Goal: Find specific page/section: Find specific page/section

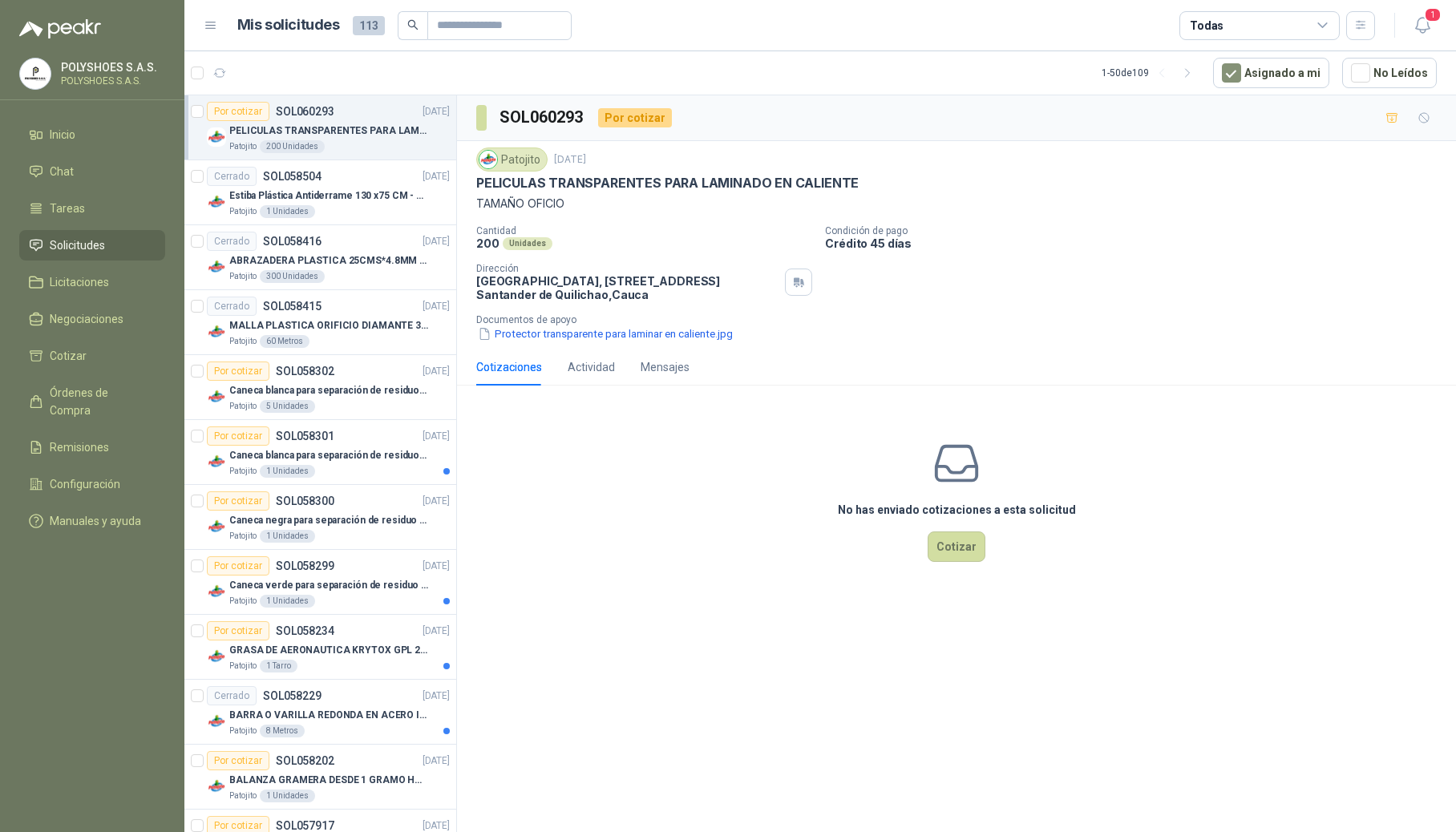
click at [206, 24] on icon at bounding box center [211, 26] width 15 height 15
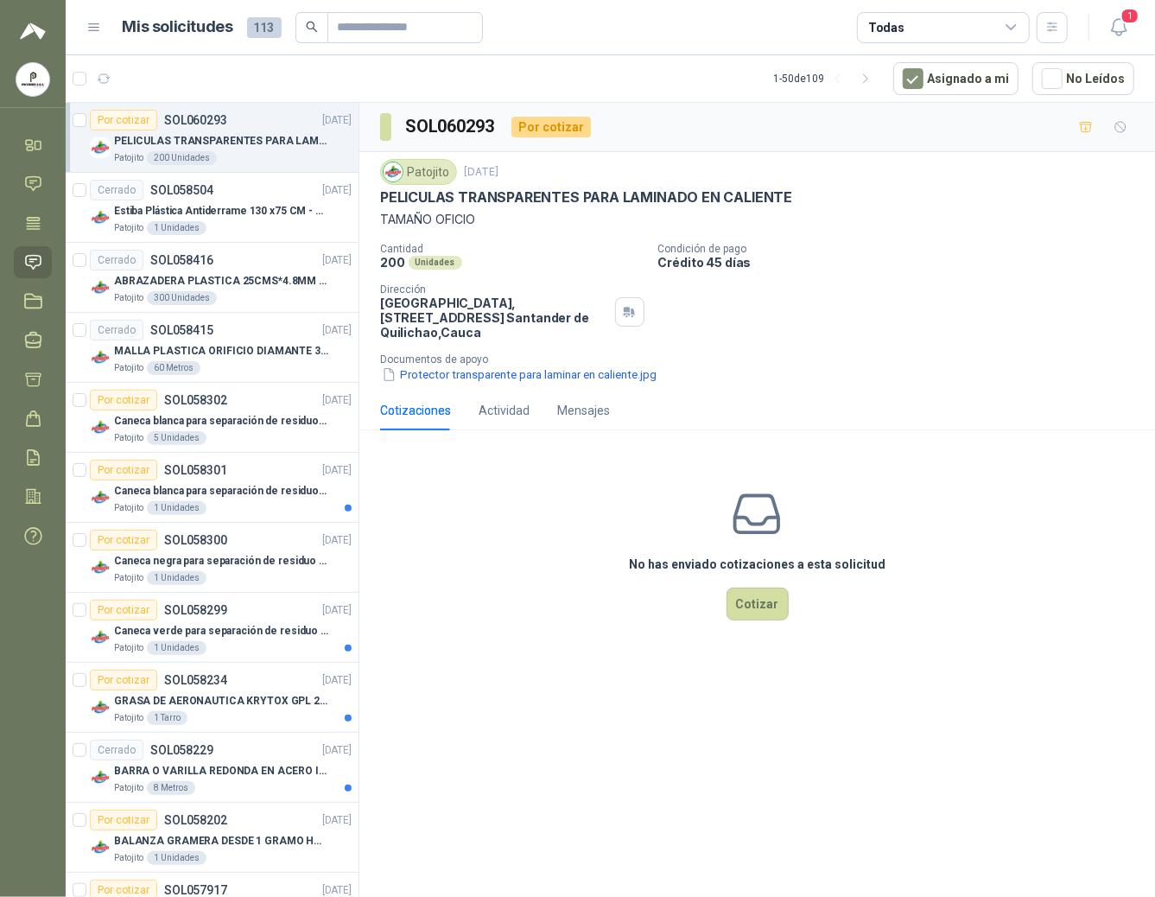
click at [14, 626] on menu "POLYSHOES S.A.S. POLYSHOES S.A.S. Inicio Chat Tareas Solicitudes Licitaciones N…" at bounding box center [33, 448] width 66 height 897
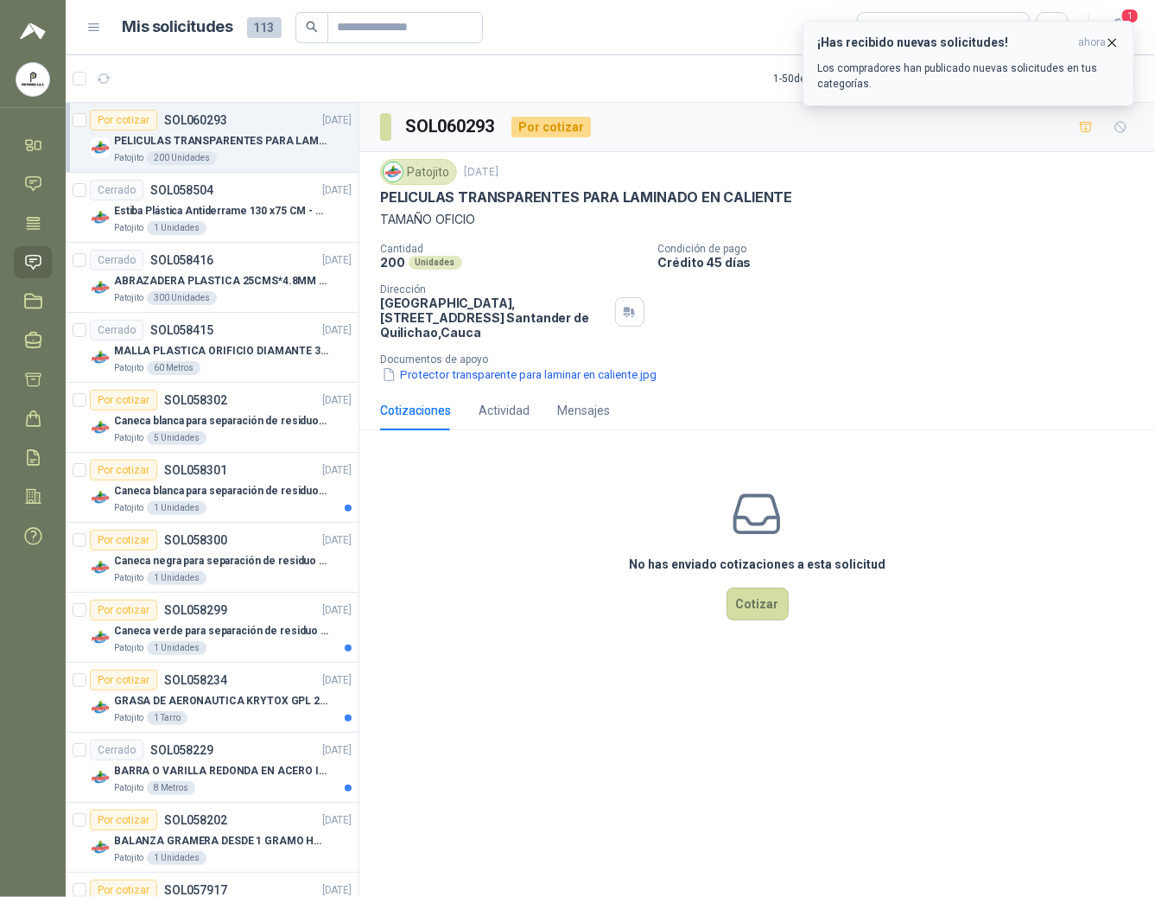
click at [1113, 41] on icon "button" at bounding box center [1112, 42] width 15 height 15
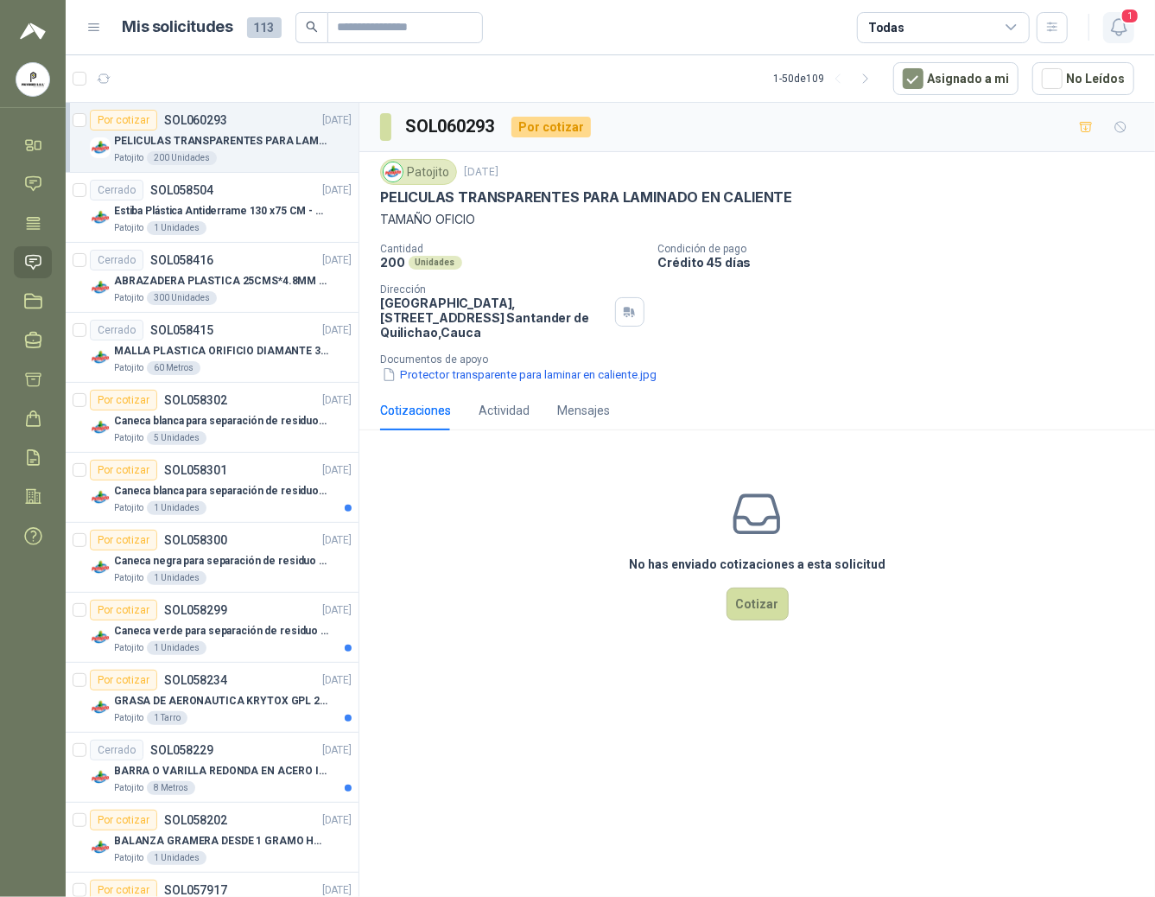
click at [1111, 24] on icon "button" at bounding box center [1119, 27] width 22 height 22
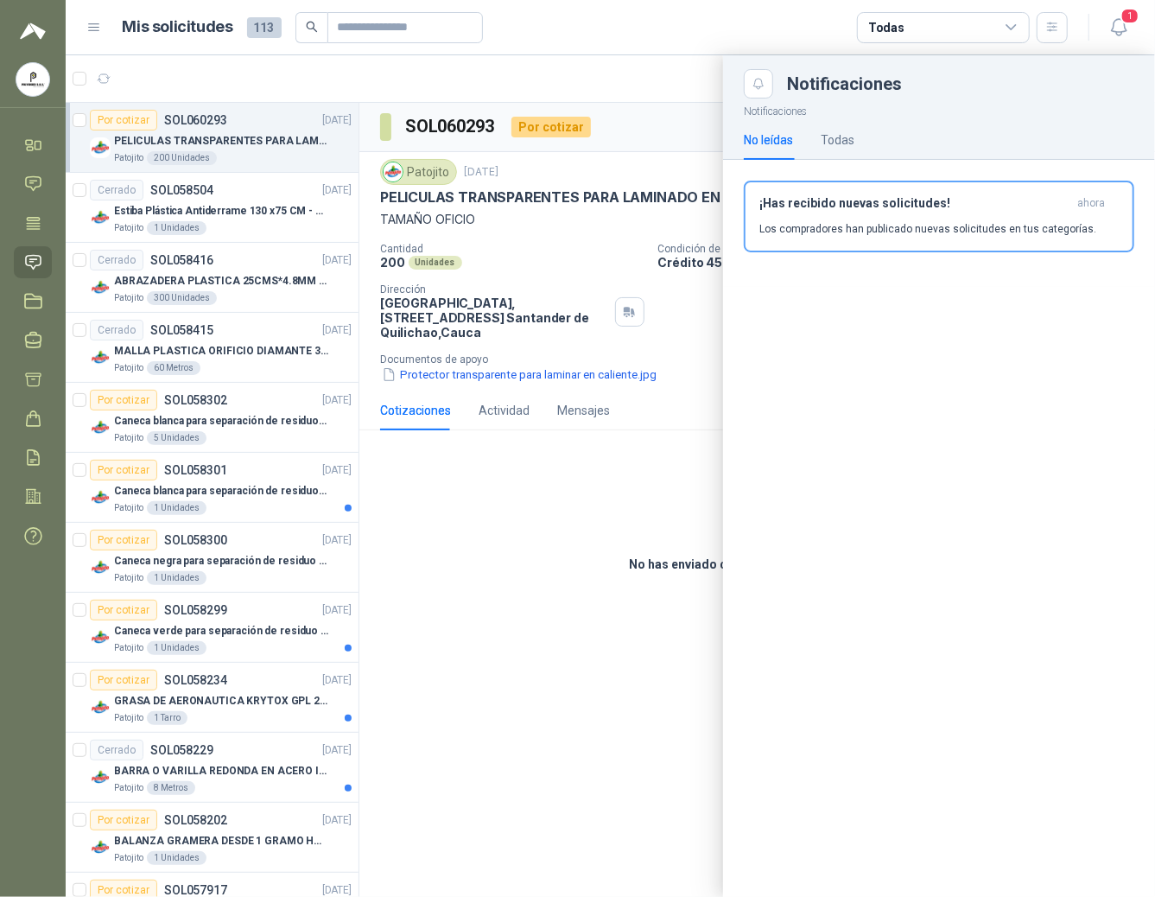
click at [1134, 26] on header "Mis solicitudes 113 Todas 1" at bounding box center [610, 27] width 1089 height 55
click at [1119, 31] on icon "button" at bounding box center [1119, 27] width 22 height 22
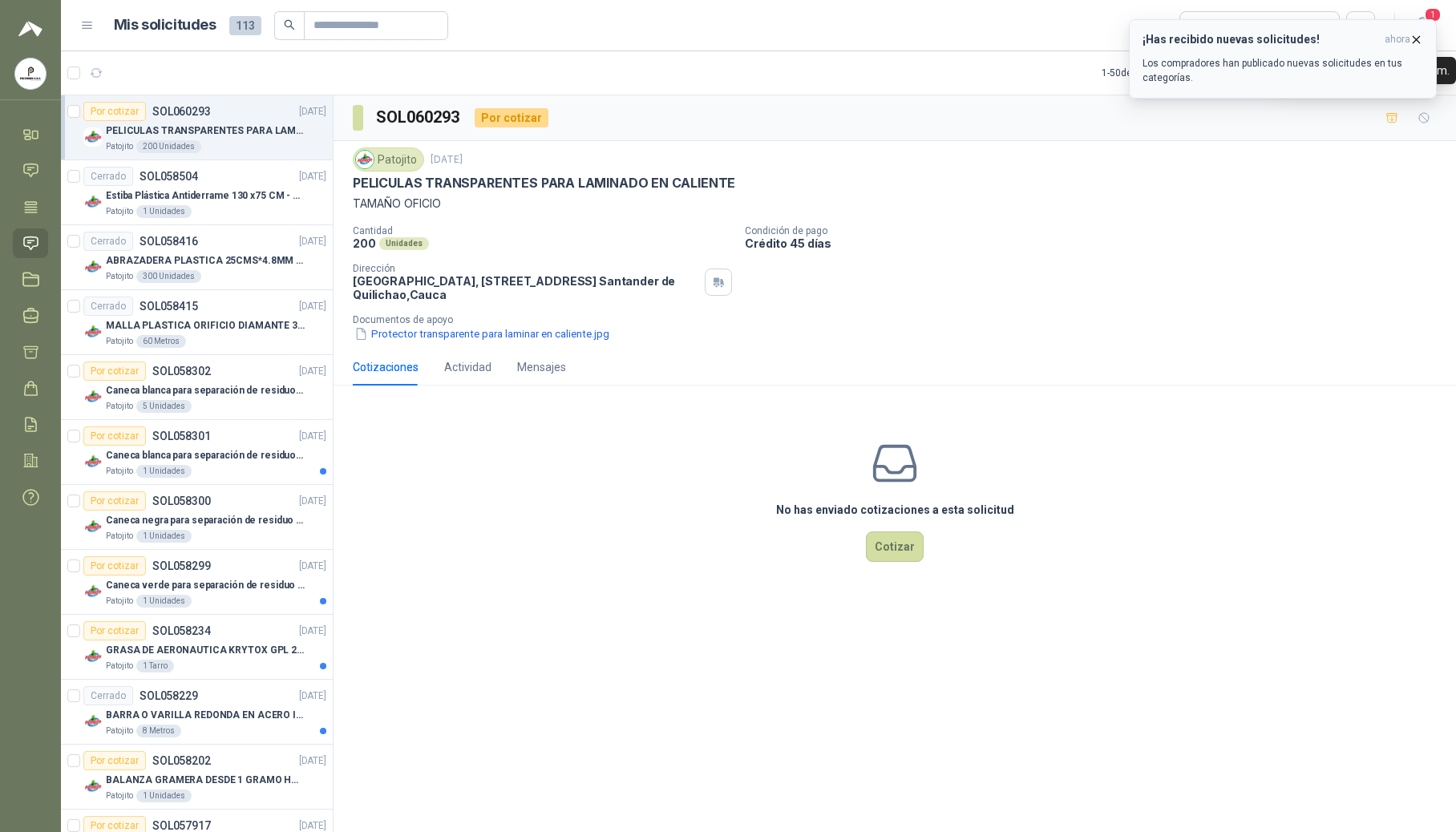
click at [1071, 35] on span "ahora" at bounding box center [1398, 39] width 26 height 14
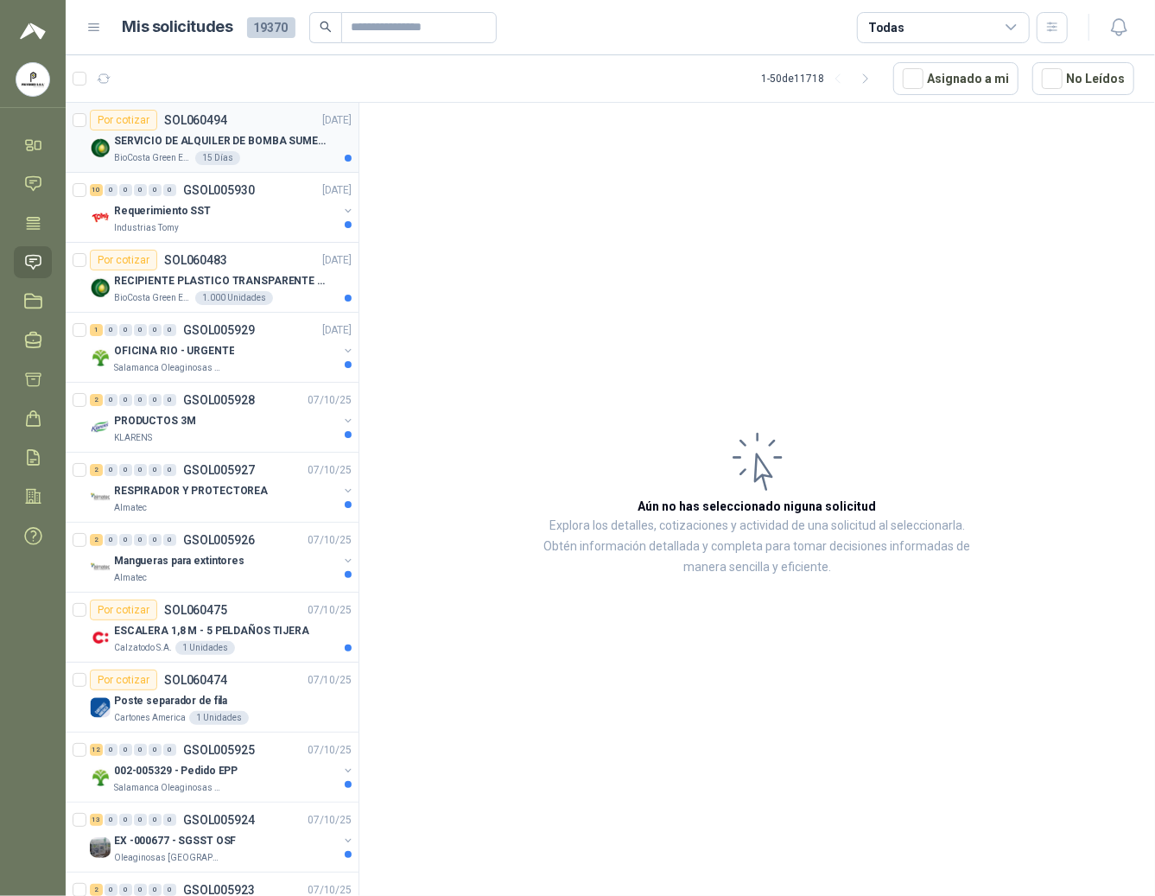
click at [143, 154] on p "BioCosta Green Energy S.A.S" at bounding box center [153, 158] width 78 height 14
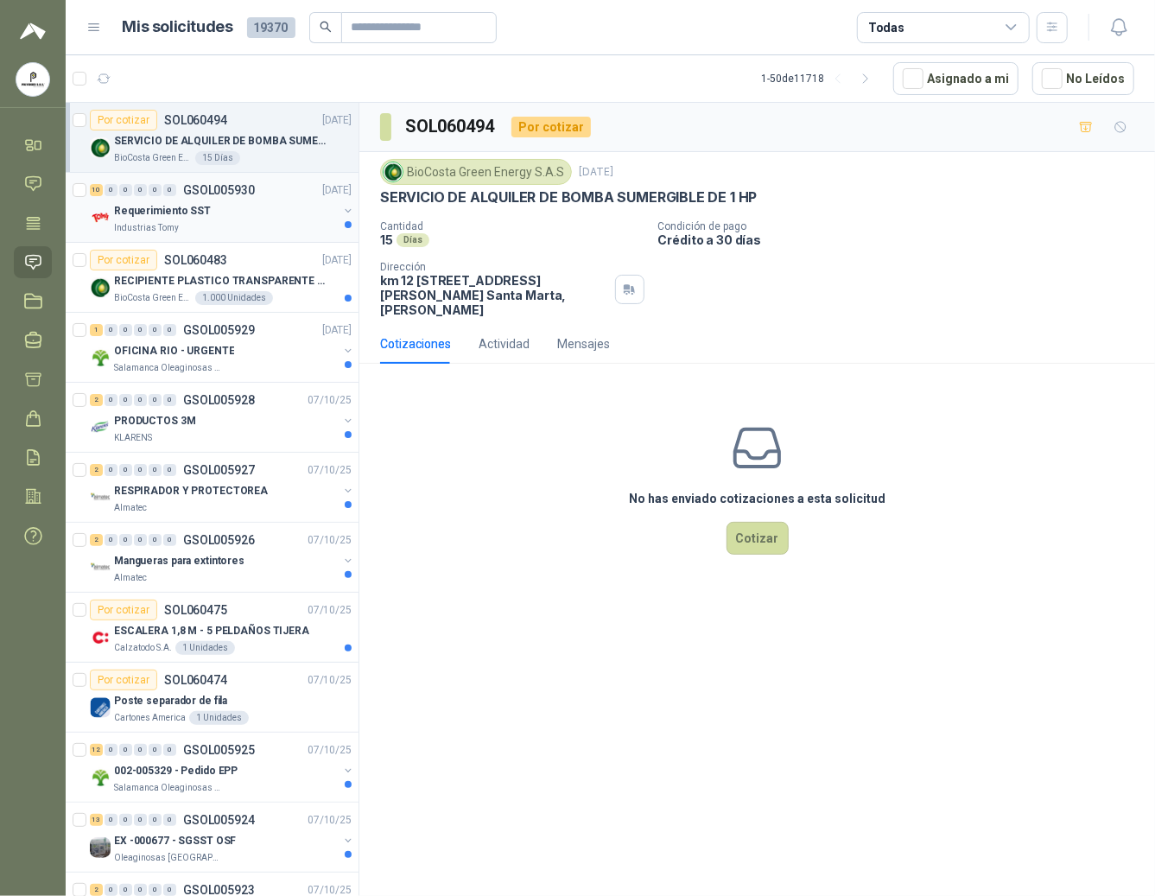
click at [174, 216] on p "Requerimiento SST" at bounding box center [162, 211] width 97 height 16
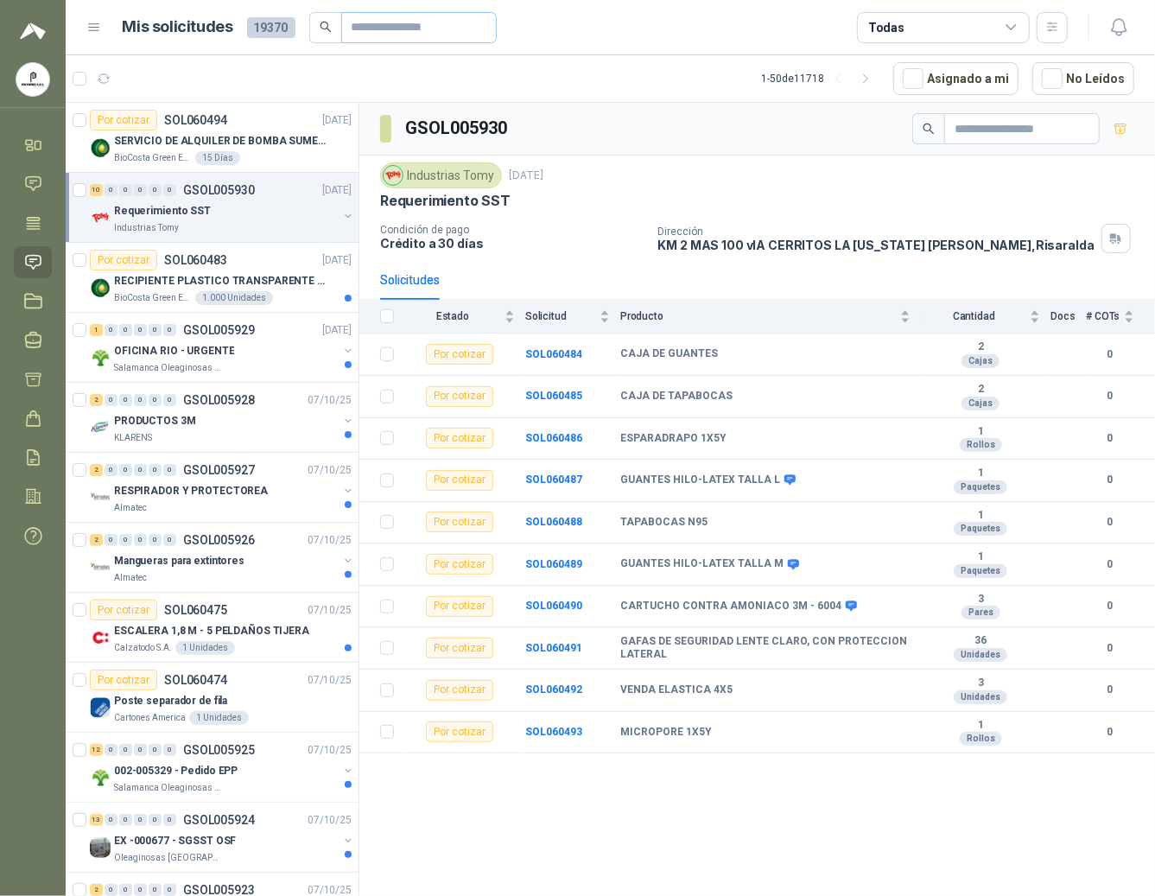
click at [349, 26] on span at bounding box center [418, 27] width 155 height 31
click at [374, 35] on input "text" at bounding box center [412, 27] width 121 height 29
type input "****"
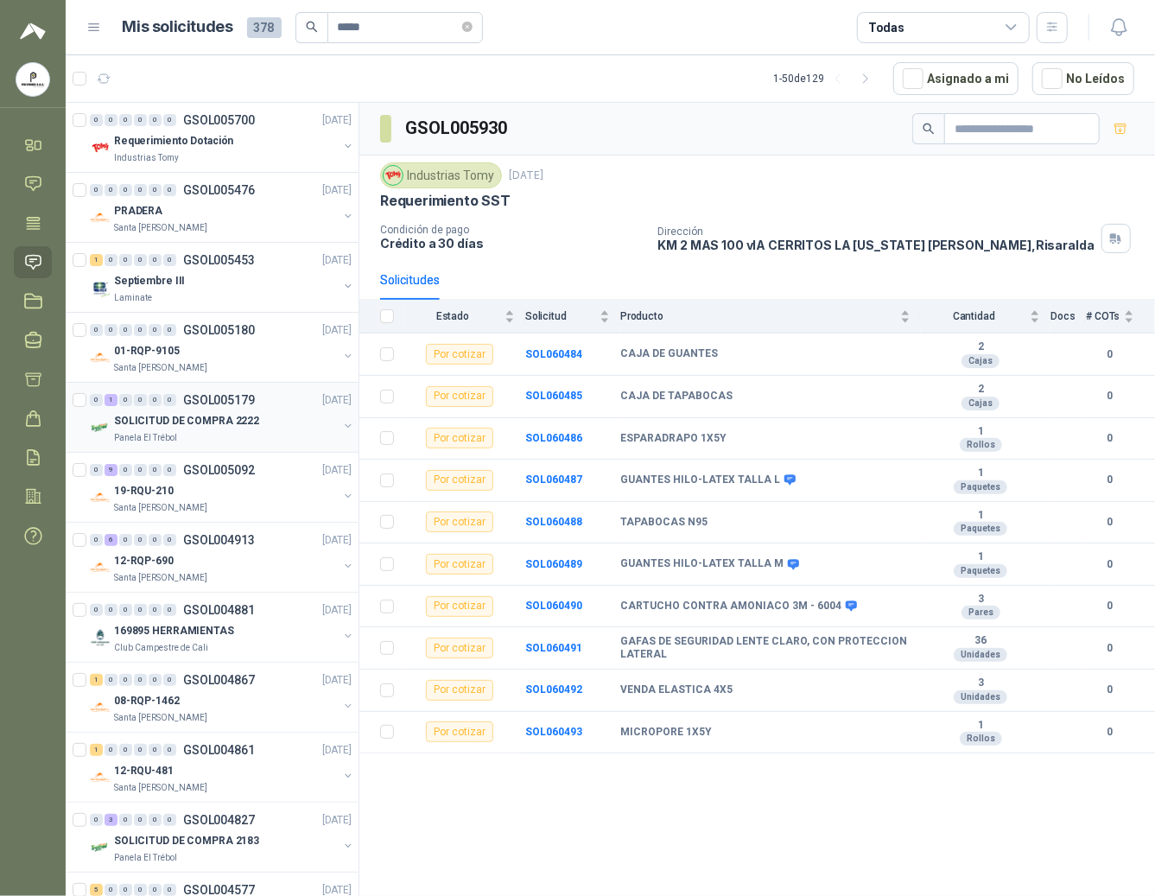
click at [195, 415] on p "SOLICITUD DE COMPRA 2222" at bounding box center [186, 421] width 145 height 16
